Goal: Information Seeking & Learning: Find specific fact

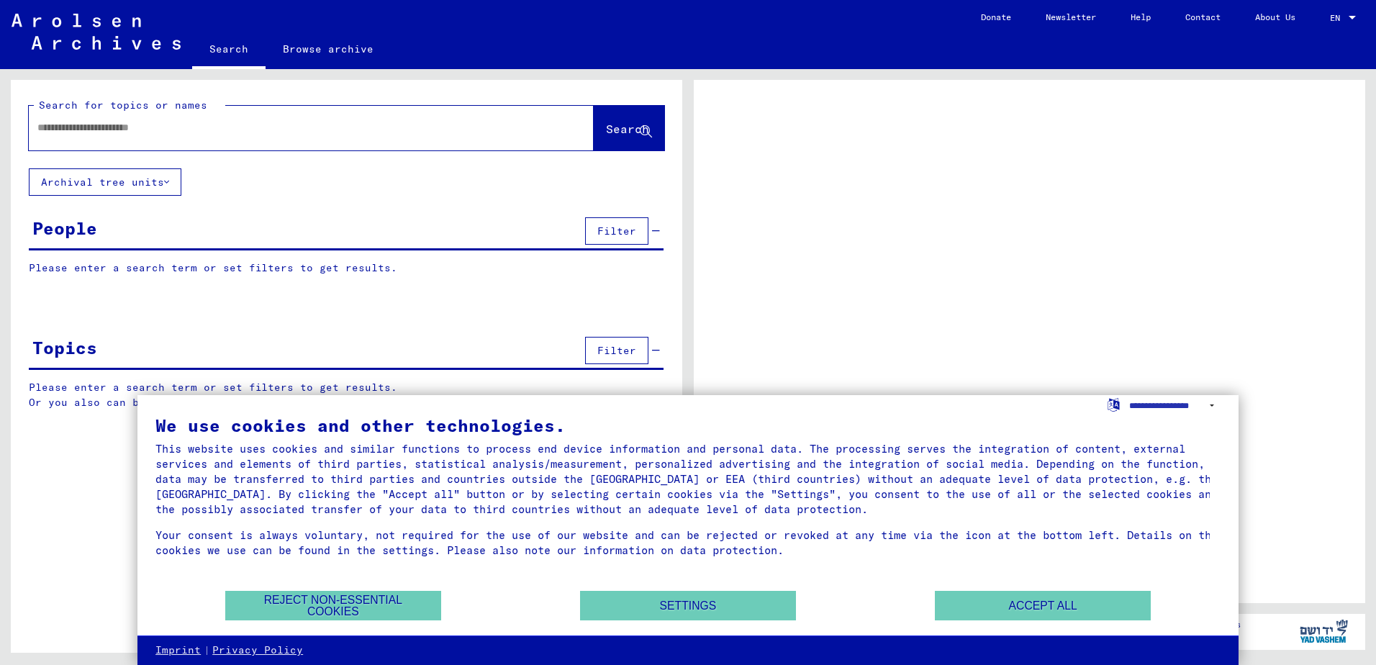
click at [164, 132] on input "text" at bounding box center [298, 127] width 522 height 15
type input "*"
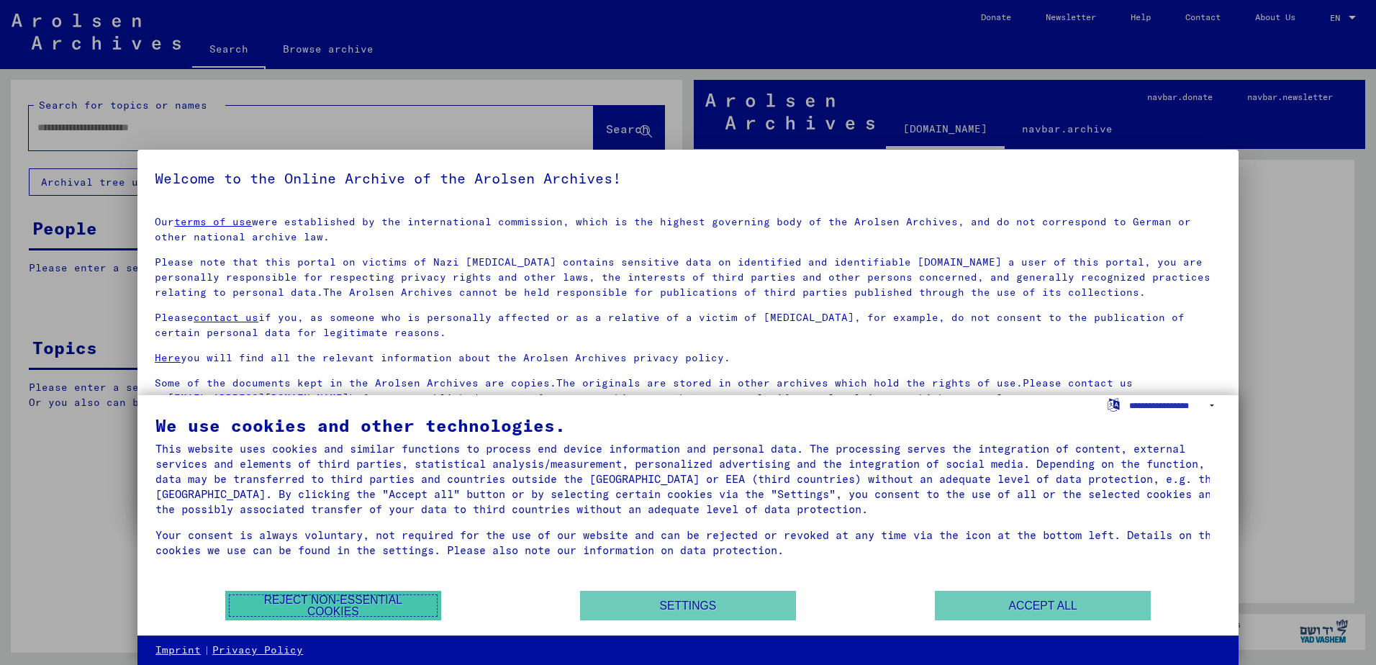
click at [393, 597] on button "Reject non-essential cookies" at bounding box center [333, 606] width 216 height 30
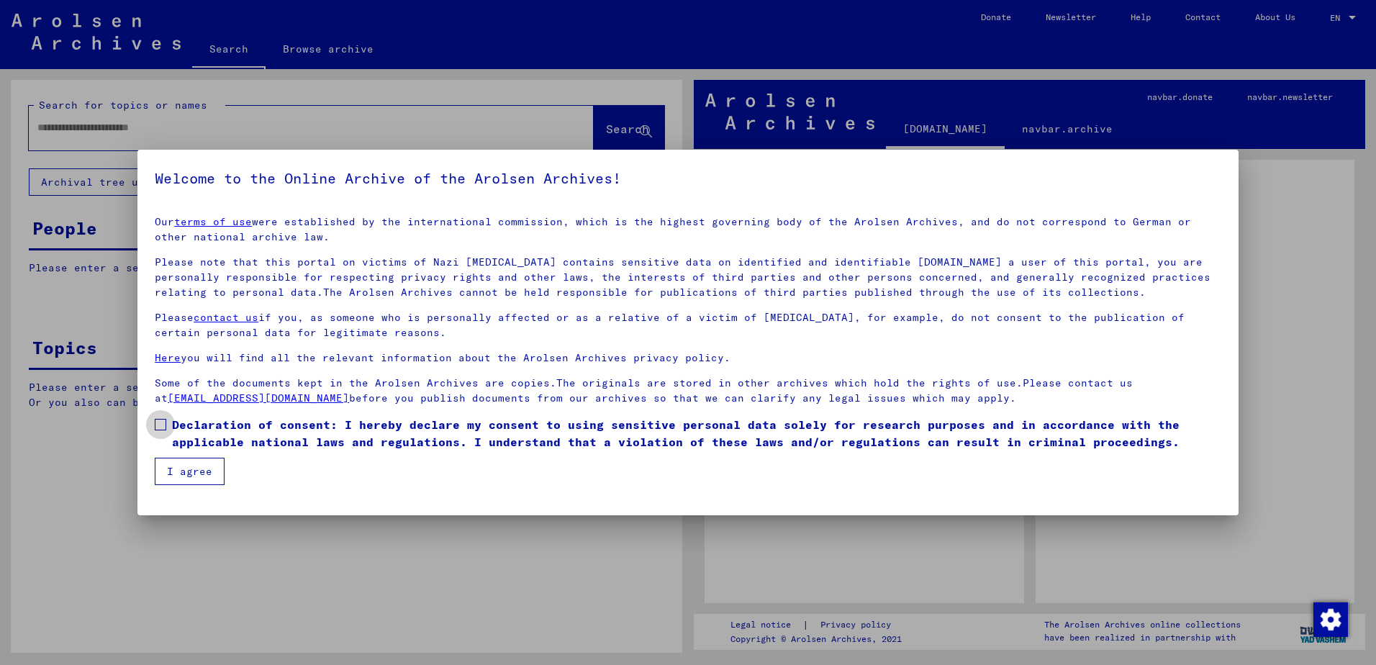
click at [158, 424] on span at bounding box center [161, 425] width 12 height 12
click at [183, 471] on button "I agree" at bounding box center [190, 471] width 70 height 27
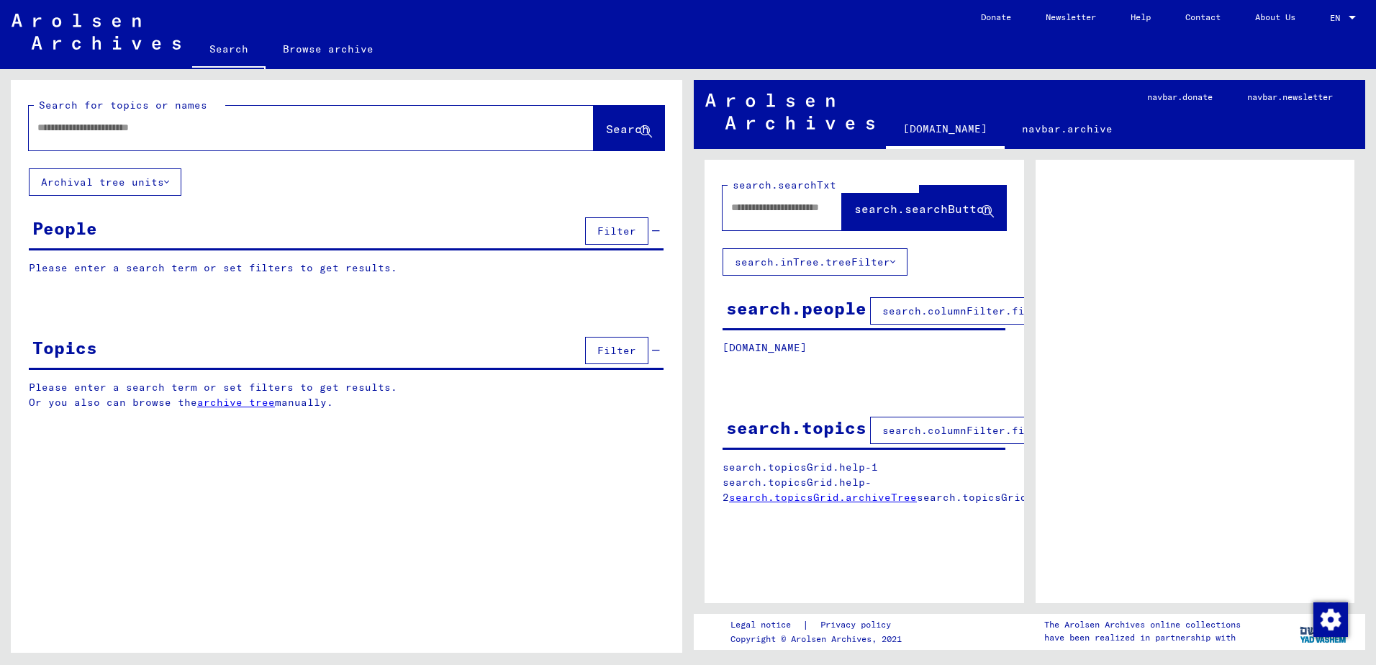
click at [77, 123] on input "text" at bounding box center [298, 127] width 522 height 15
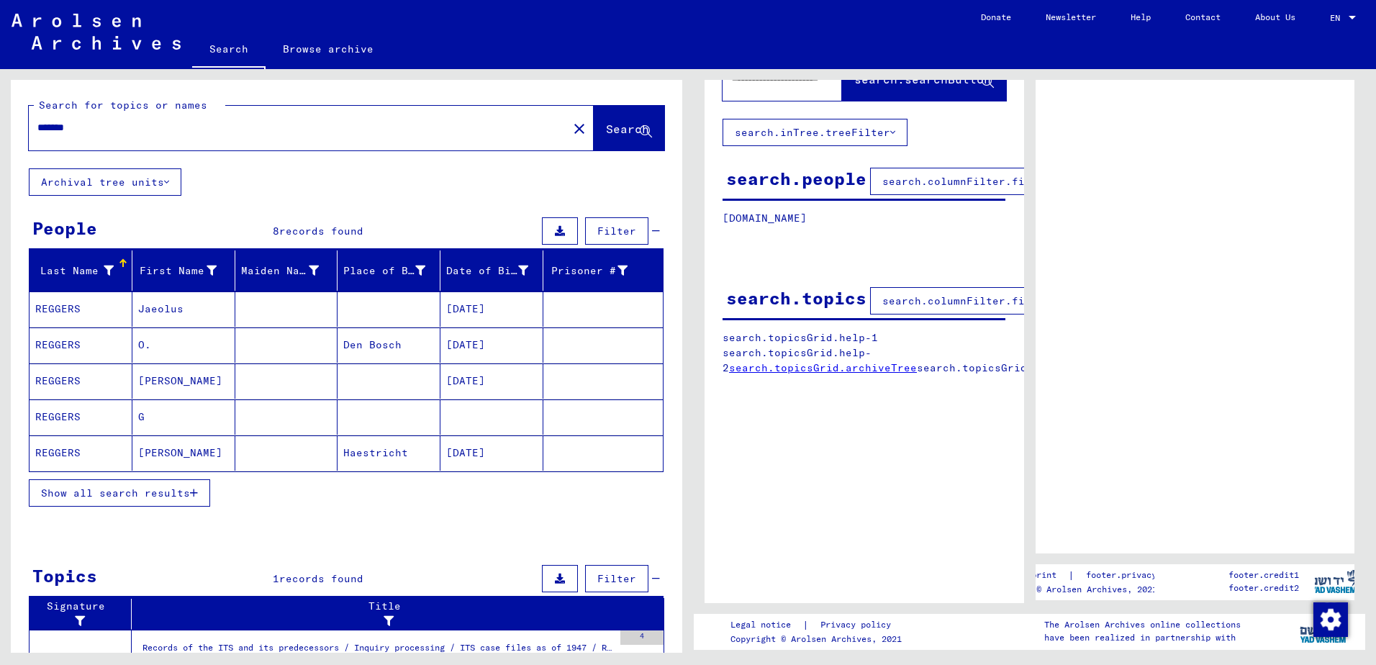
scroll to position [86, 0]
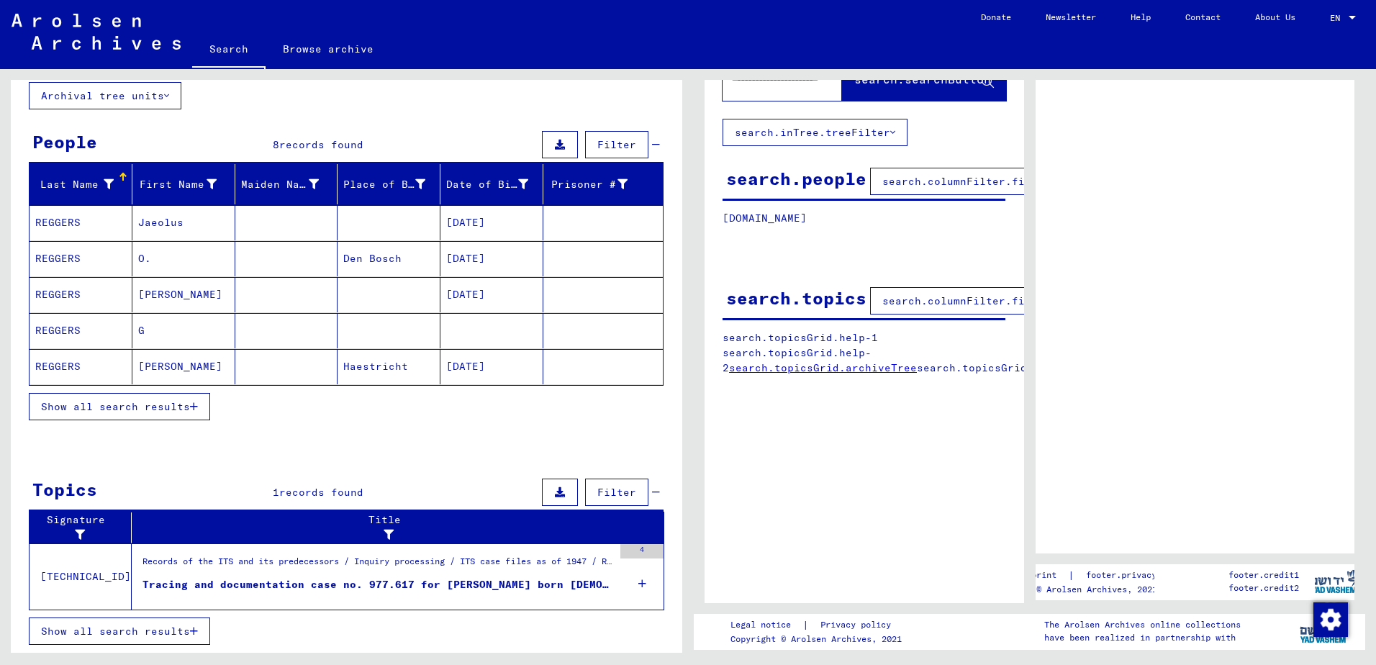
click at [151, 406] on span "Show all search results" at bounding box center [115, 406] width 149 height 13
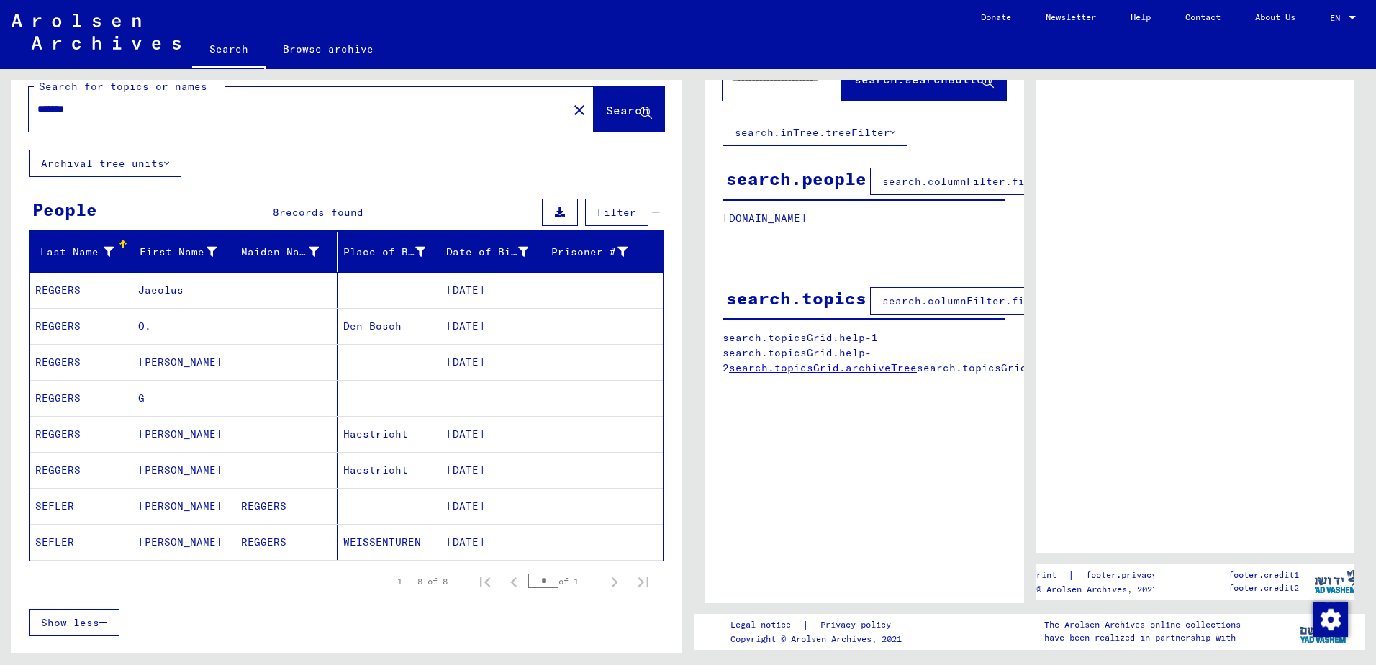
scroll to position [0, 0]
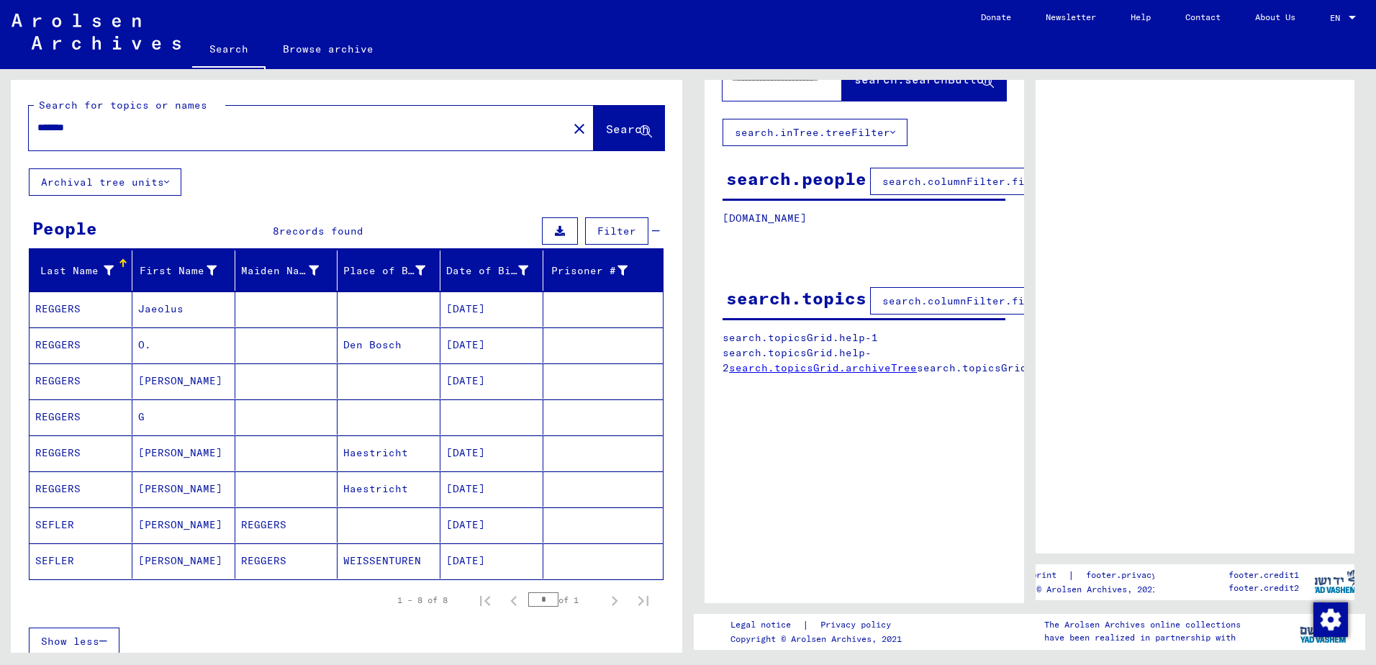
click at [39, 122] on input "*******" at bounding box center [298, 127] width 522 height 15
type input "**********"
